Goal: Information Seeking & Learning: Learn about a topic

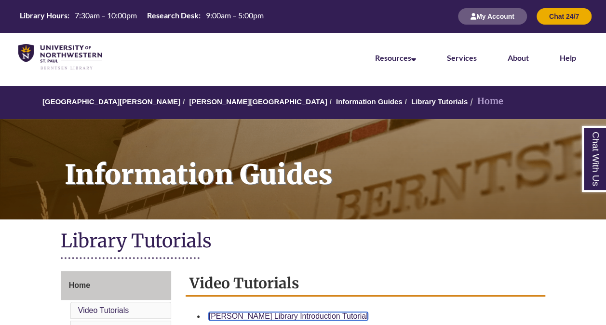
click at [263, 312] on link "[PERSON_NAME] Library Introduction Tutorial" at bounding box center [288, 316] width 159 height 8
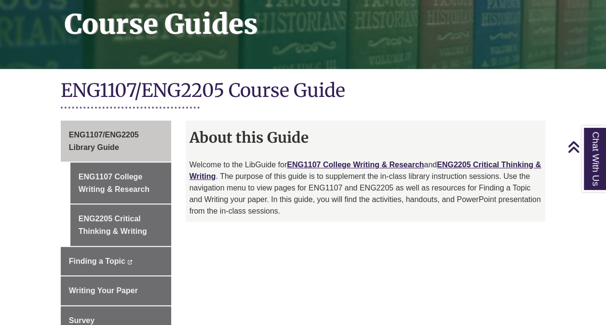
scroll to position [163, 0]
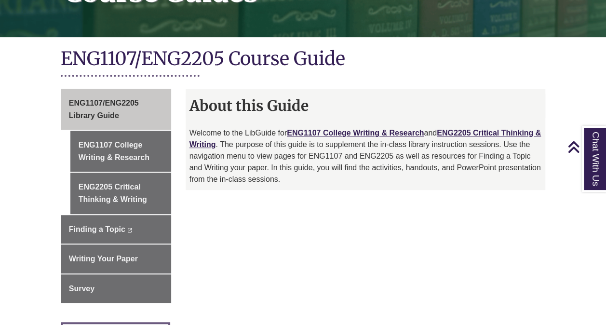
scroll to position [212, 0]
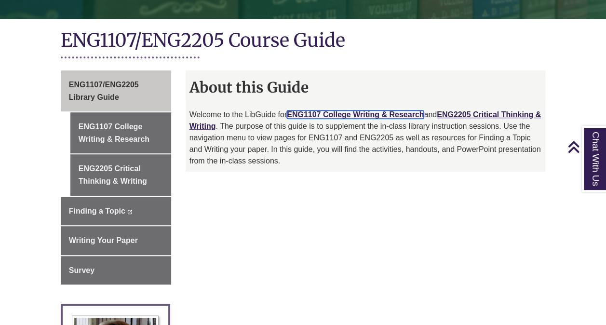
click at [355, 110] on link "ENG1107 College Writing & Research" at bounding box center [355, 114] width 137 height 8
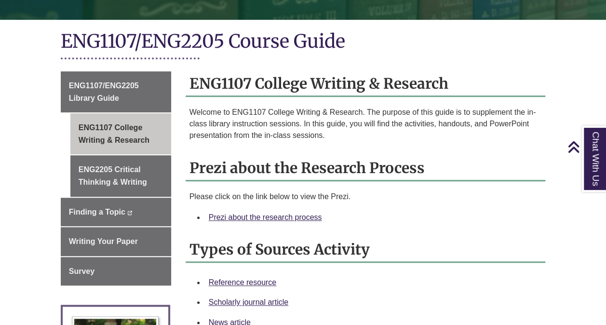
scroll to position [212, 0]
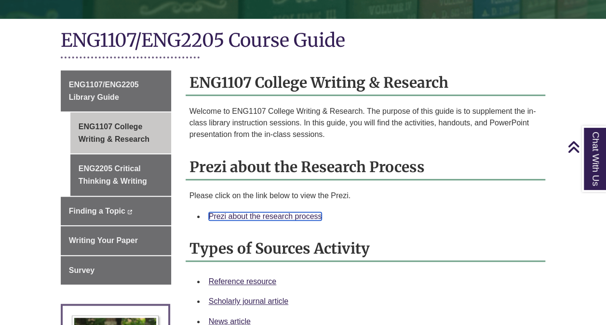
click at [282, 212] on link "Prezi about the research process" at bounding box center [265, 216] width 113 height 8
